Goal: Task Accomplishment & Management: Complete application form

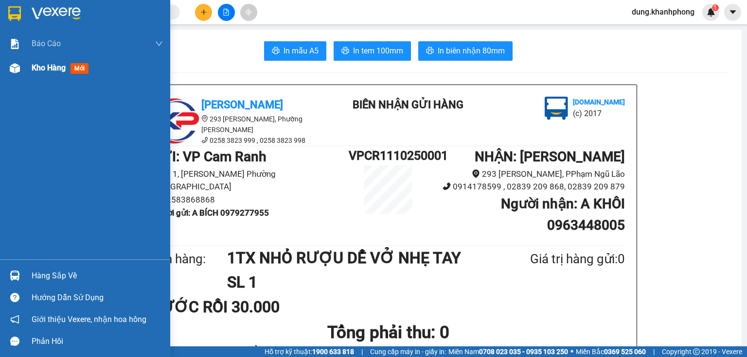
click at [37, 69] on span "Kho hàng" at bounding box center [49, 67] width 34 height 9
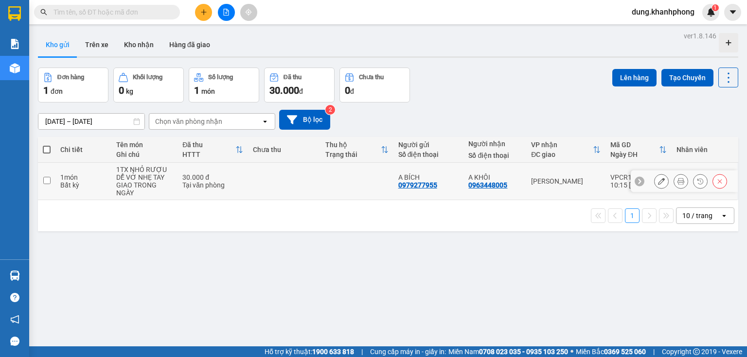
click at [45, 180] on input "checkbox" at bounding box center [46, 180] width 7 height 7
checkbox input "true"
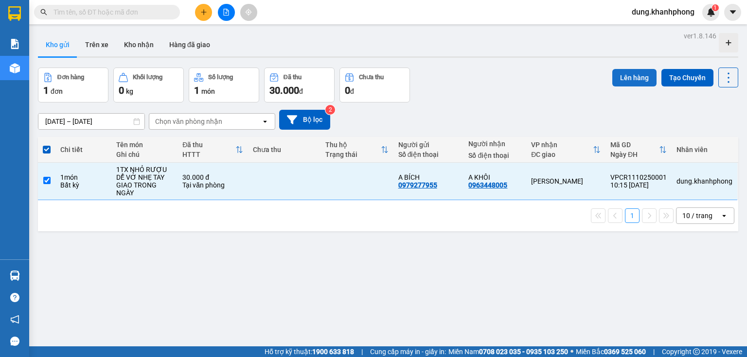
click at [627, 76] on button "Lên hàng" at bounding box center [634, 77] width 44 height 17
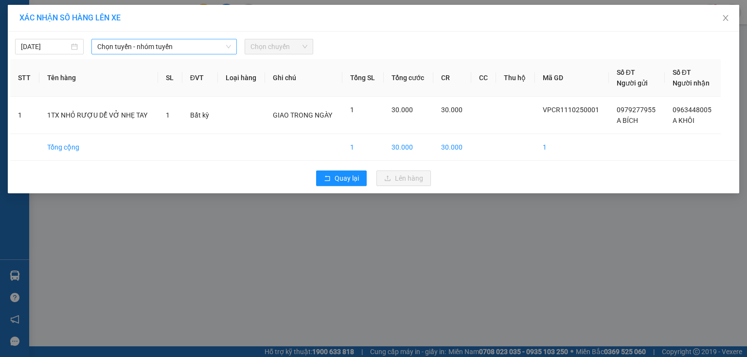
click at [136, 47] on span "Chọn tuyến - nhóm tuyến" at bounding box center [164, 46] width 134 height 15
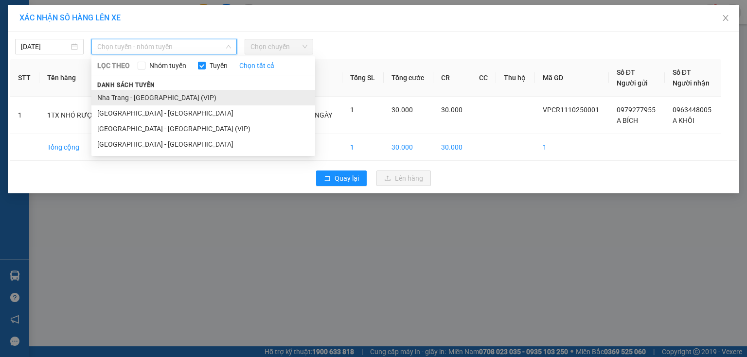
click at [150, 97] on li "Nha Trang - Sài Gòn (VIP)" at bounding box center [203, 98] width 224 height 16
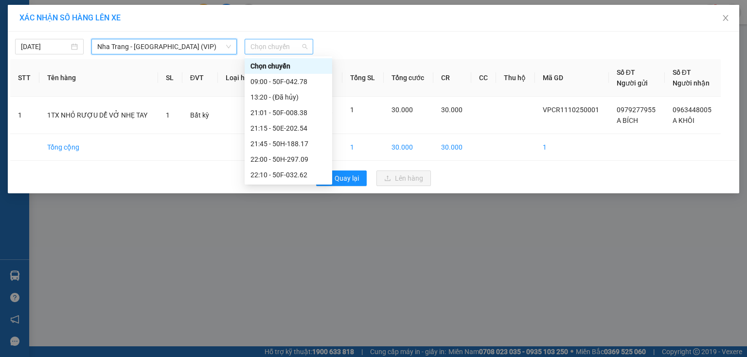
click at [259, 46] on span "Chọn chuyến" at bounding box center [278, 46] width 57 height 15
click at [278, 126] on div "21:15 - 50E-202.54" at bounding box center [288, 128] width 76 height 11
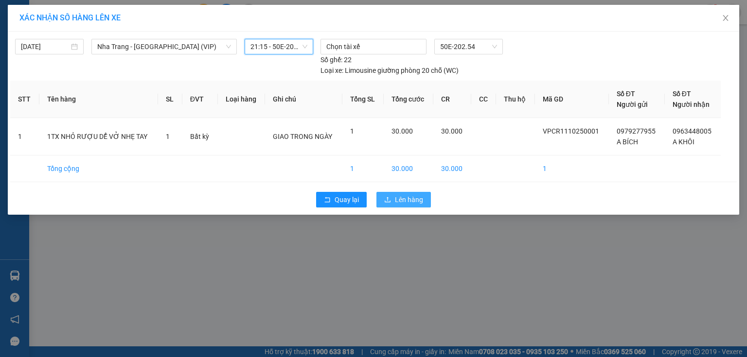
click at [409, 202] on span "Lên hàng" at bounding box center [409, 199] width 28 height 11
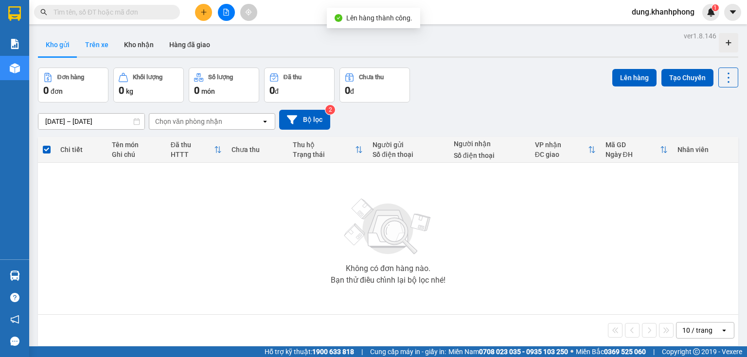
click at [101, 46] on button "Trên xe" at bounding box center [96, 44] width 39 height 23
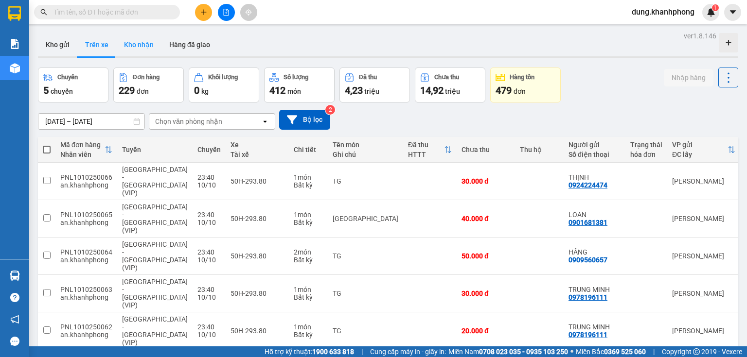
click at [140, 46] on button "Kho nhận" at bounding box center [138, 44] width 45 height 23
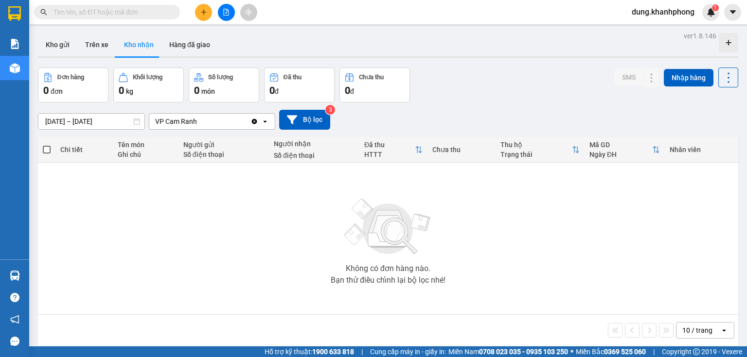
click at [544, 103] on div "09/10/2025 – 11/10/2025 Press the down arrow key to interact with the calendar …" at bounding box center [388, 120] width 700 height 35
click at [91, 41] on button "Trên xe" at bounding box center [96, 44] width 39 height 23
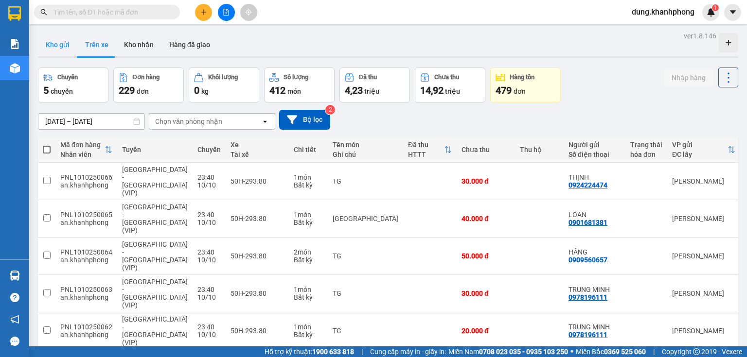
click at [53, 46] on button "Kho gửi" at bounding box center [57, 44] width 39 height 23
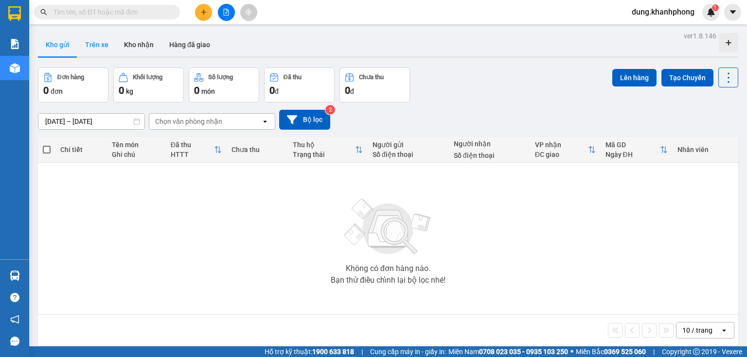
click at [91, 43] on button "Trên xe" at bounding box center [96, 44] width 39 height 23
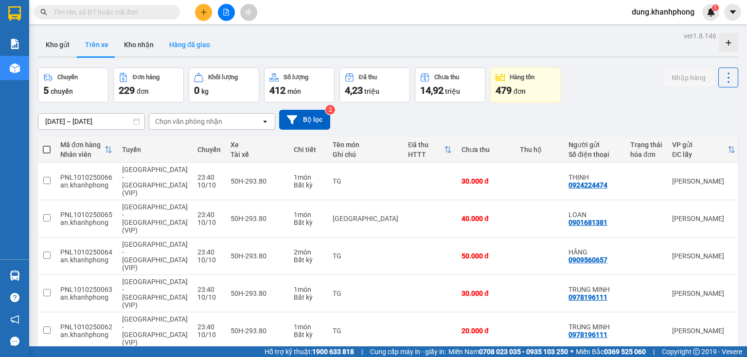
click at [179, 49] on button "Hàng đã giao" at bounding box center [189, 44] width 56 height 23
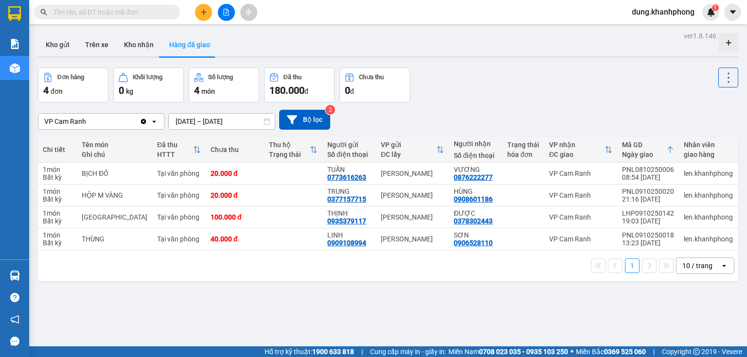
click at [150, 16] on input "text" at bounding box center [110, 12] width 115 height 11
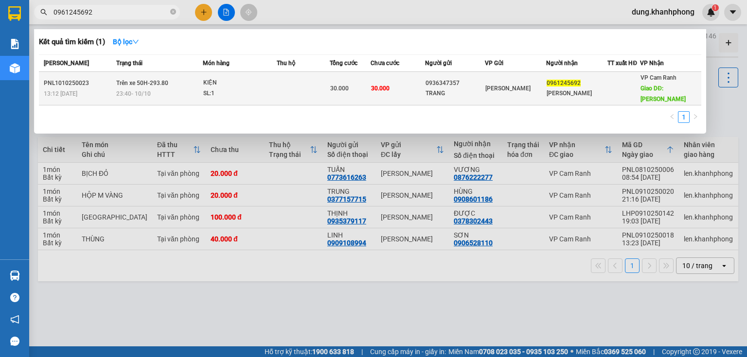
type input "0961245692"
click at [161, 88] on div "23:40 - 10/10" at bounding box center [159, 93] width 86 height 11
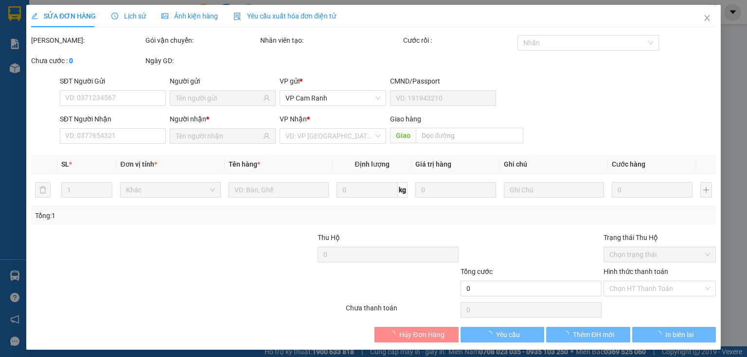
type input "0936347357"
type input "TRANG"
type input "0961245692"
type input "LÊ TÂN"
type input "CAM RANH"
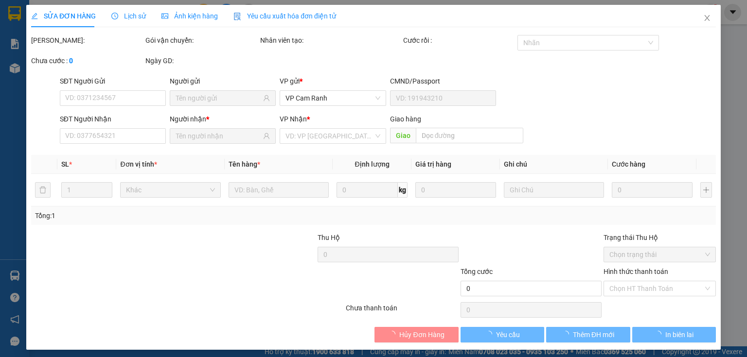
type input "30.000"
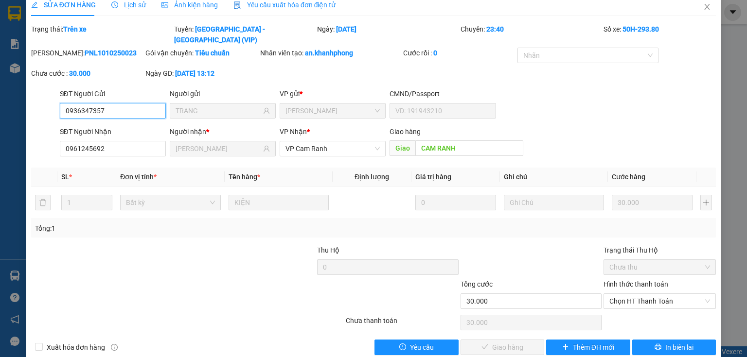
scroll to position [17, 0]
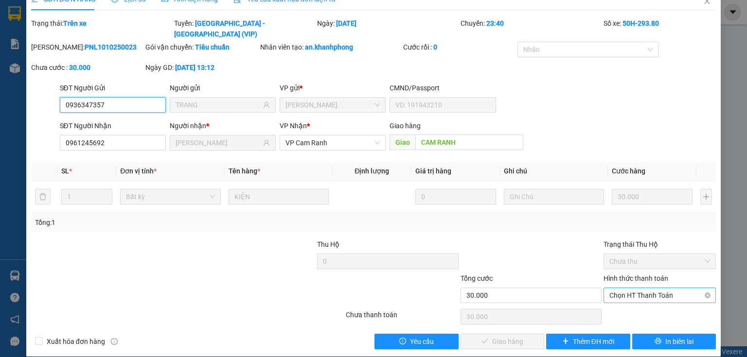
click at [635, 288] on span "Chọn HT Thanh Toán" at bounding box center [659, 295] width 101 height 15
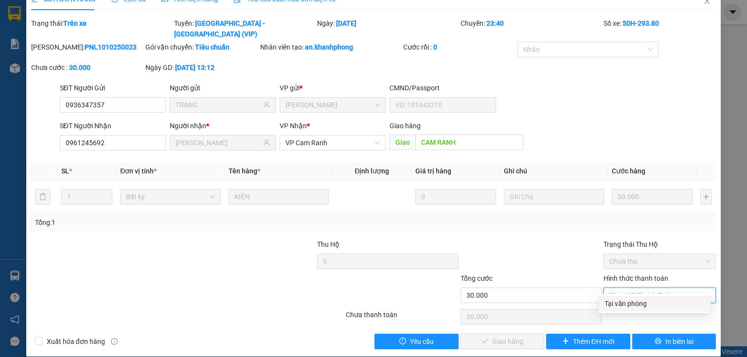
click at [628, 304] on div "Tại văn phòng" at bounding box center [654, 303] width 100 height 11
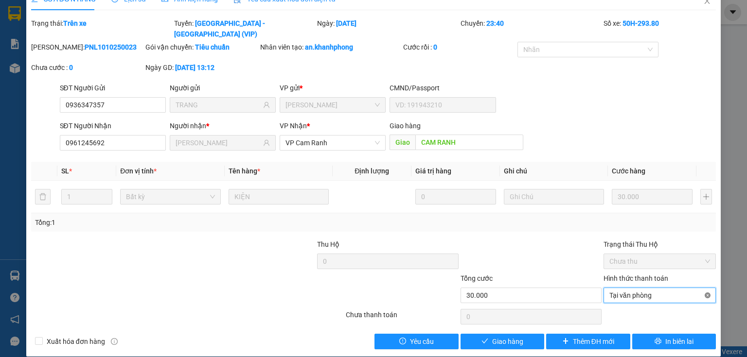
type input "30.000"
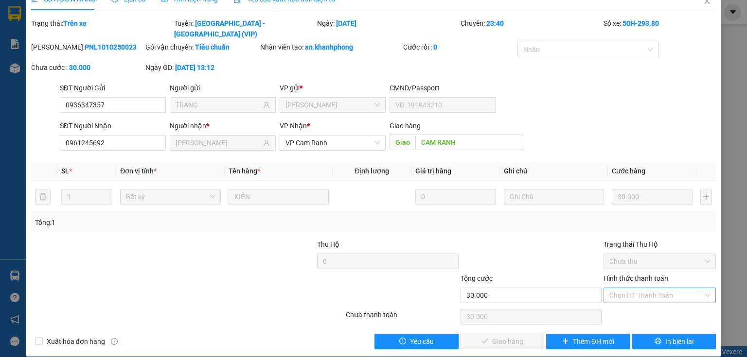
click at [238, 273] on div at bounding box center [287, 290] width 114 height 34
click at [703, 4] on icon "close" at bounding box center [707, 1] width 8 height 8
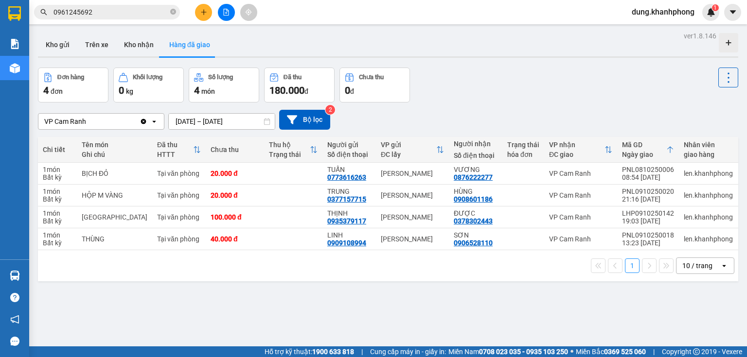
click at [124, 12] on input "0961245692" at bounding box center [110, 12] width 115 height 11
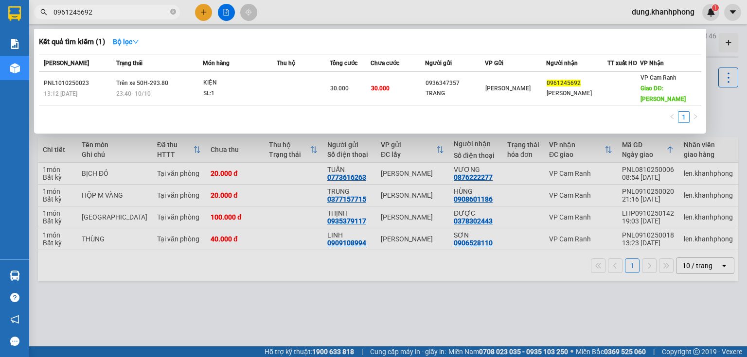
click at [124, 12] on input "0961245692" at bounding box center [110, 12] width 115 height 11
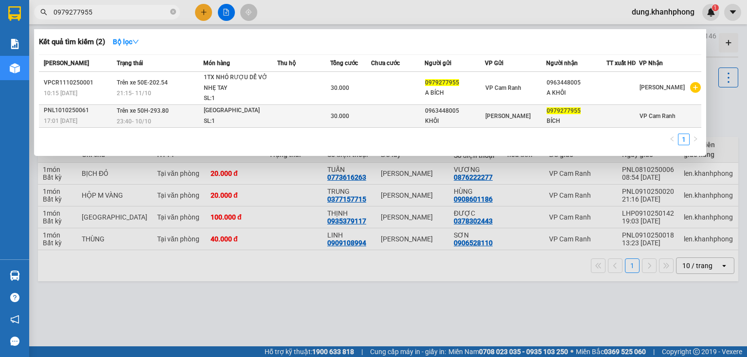
type input "0979277955"
click at [111, 111] on div "PNL1010250061" at bounding box center [79, 110] width 70 height 10
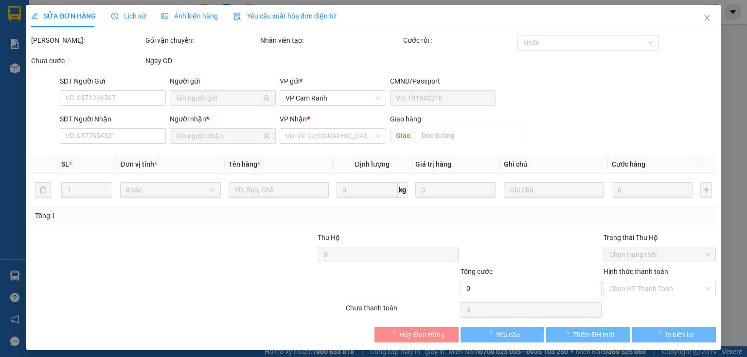
type input "0963448005"
type input "KHÔI"
type input "0979277955"
type input "BÍCH"
type input "30.000"
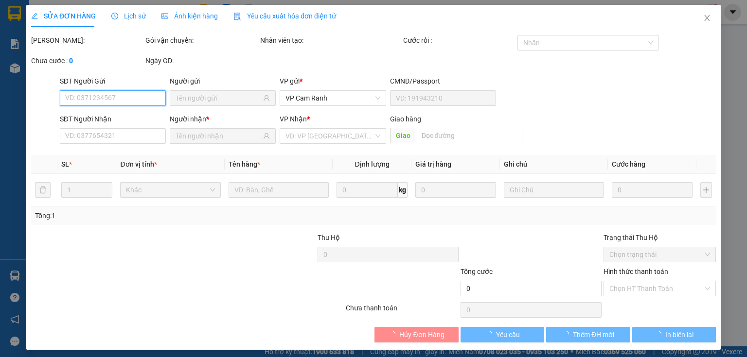
type input "0963448005"
type input "KHÔI"
type input "0979277955"
type input "BÍCH"
type input "30.000"
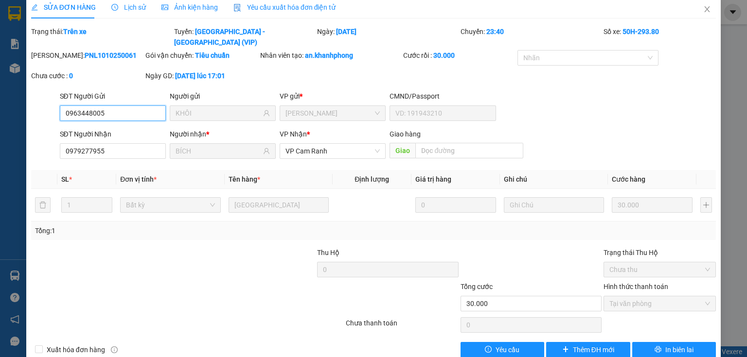
scroll to position [17, 0]
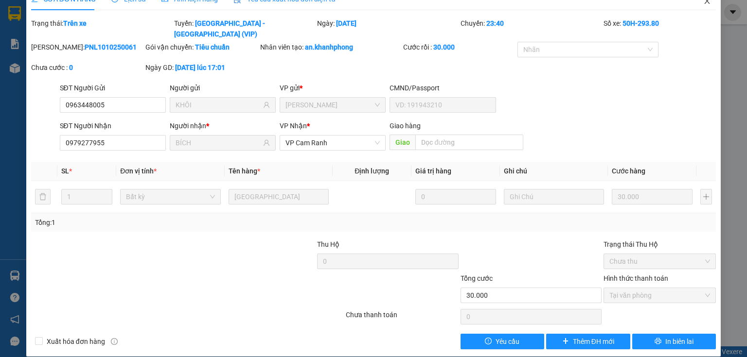
click at [703, 4] on icon "close" at bounding box center [707, 1] width 8 height 8
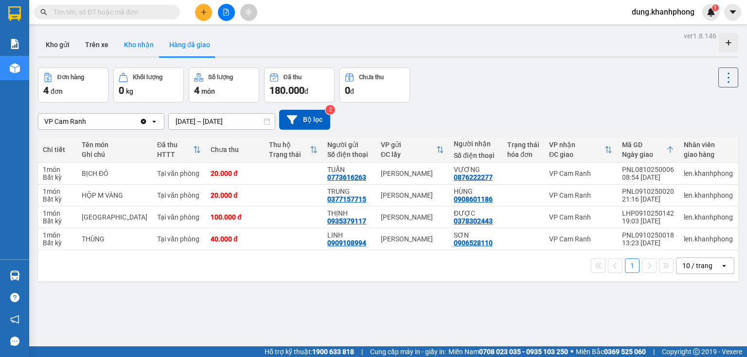
click at [142, 48] on button "Kho nhận" at bounding box center [138, 44] width 45 height 23
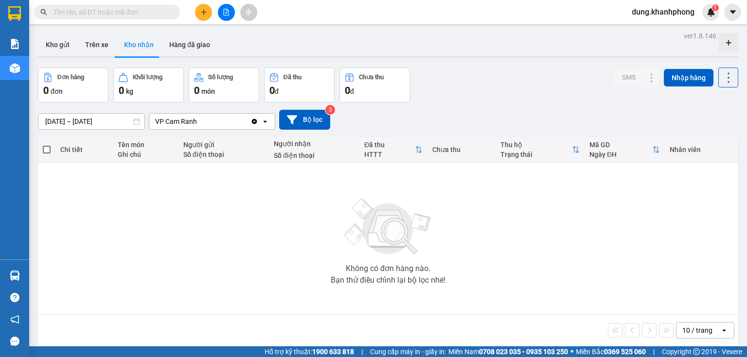
click at [254, 121] on icon "Clear value" at bounding box center [254, 122] width 8 height 8
click at [265, 122] on icon at bounding box center [264, 122] width 3 height 2
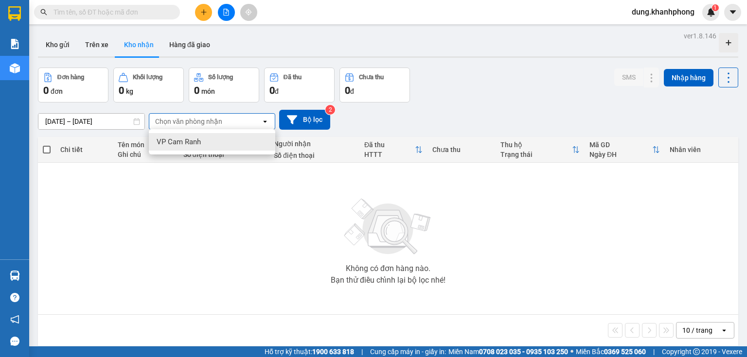
click at [248, 144] on div "VP Cam Ranh" at bounding box center [212, 141] width 126 height 17
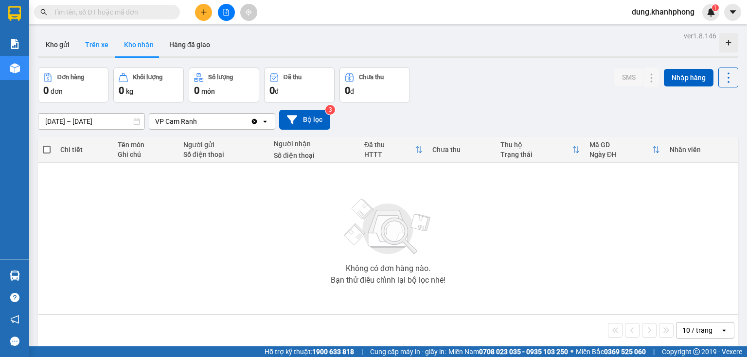
click at [92, 51] on button "Trên xe" at bounding box center [96, 44] width 39 height 23
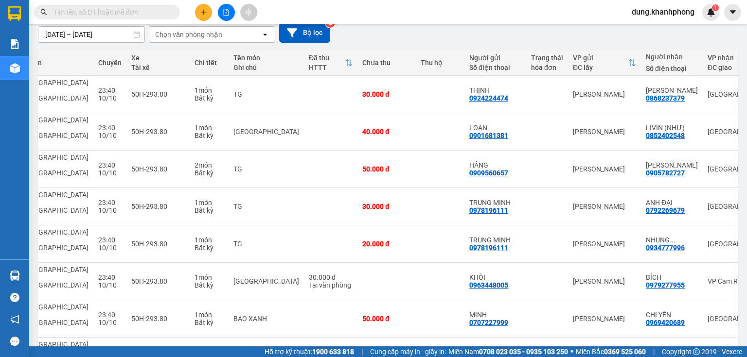
scroll to position [77, 0]
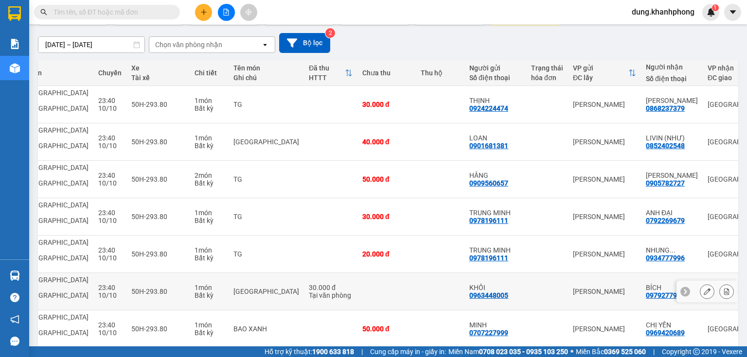
click at [416, 273] on td at bounding box center [440, 291] width 49 height 37
checkbox input "true"
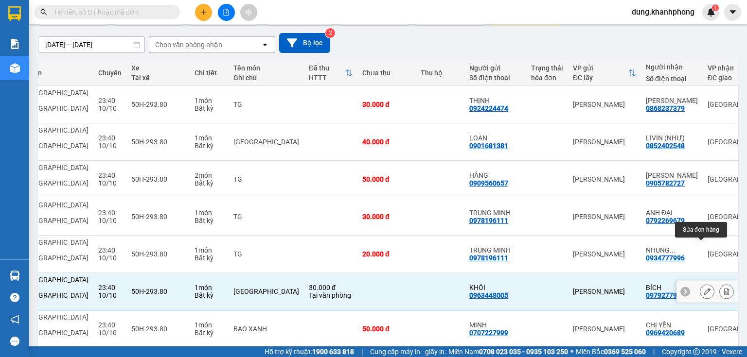
click at [703, 288] on icon at bounding box center [706, 291] width 7 height 7
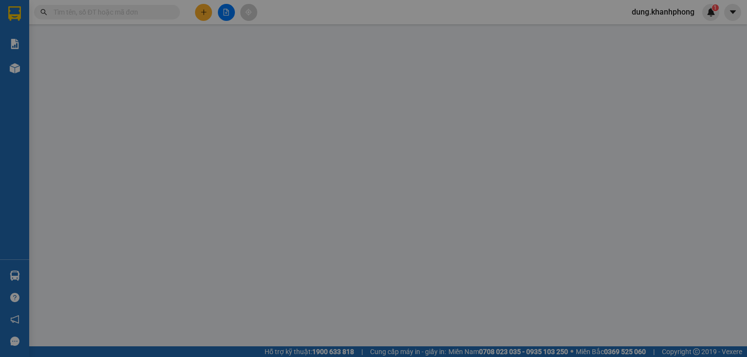
type input "0963448005"
type input "KHÔI"
type input "0979277955"
type input "BÍCH"
type input "30.000"
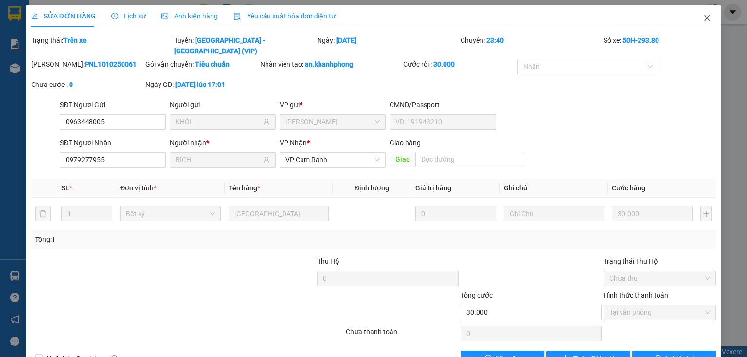
click at [703, 19] on icon "close" at bounding box center [707, 18] width 8 height 8
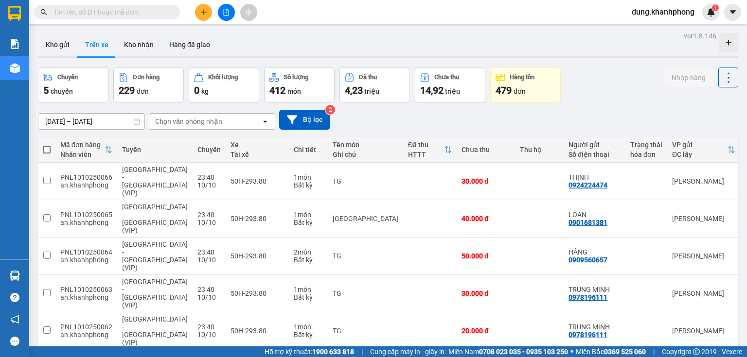
click at [111, 13] on input "text" at bounding box center [110, 12] width 115 height 11
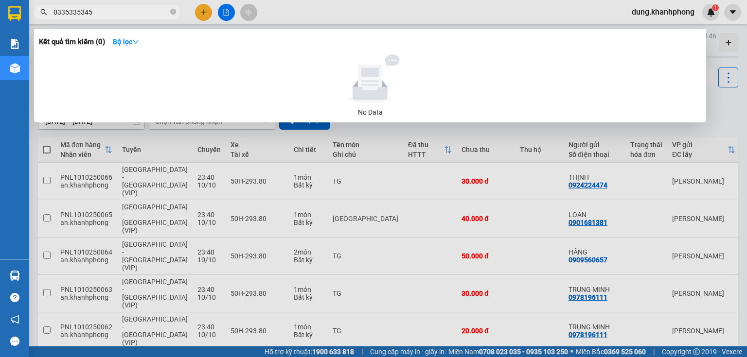
type input "0335335345"
click at [342, 12] on div at bounding box center [373, 178] width 747 height 357
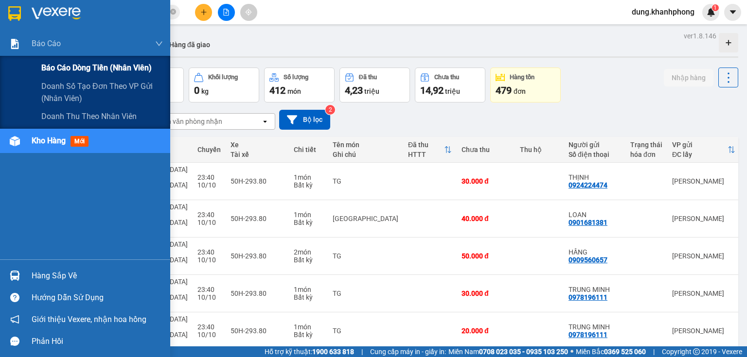
click at [60, 65] on span "Báo cáo dòng tiền (nhân viên)" at bounding box center [96, 68] width 110 height 12
